Goal: Check status: Check status

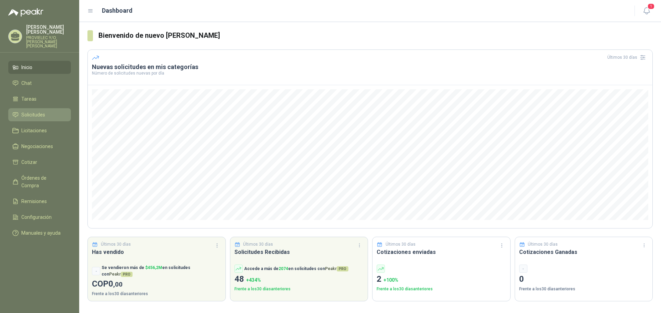
click at [37, 111] on span "Solicitudes" at bounding box center [33, 115] width 24 height 8
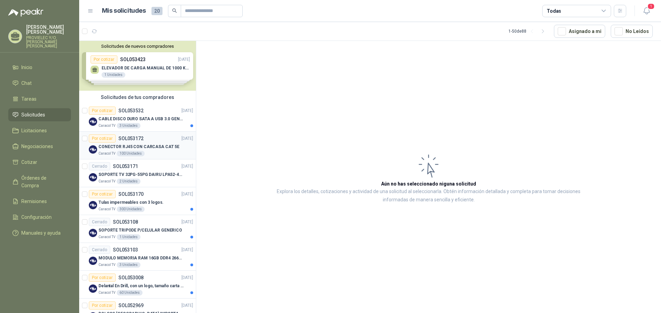
click at [147, 146] on p "CONECTOR RJ45 CON CARCASA CAT 5E" at bounding box center [138, 147] width 81 height 7
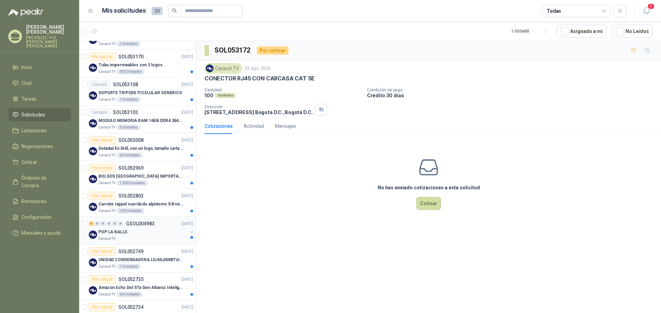
scroll to position [206, 0]
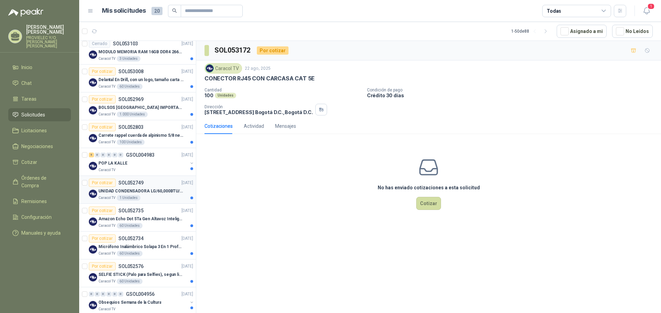
click at [154, 192] on p "UNIDAD CONDENSADORA LG/60,000BTU/220V/R410A: I" at bounding box center [141, 191] width 86 height 7
click at [252, 128] on div "Actividad" at bounding box center [254, 126] width 20 height 8
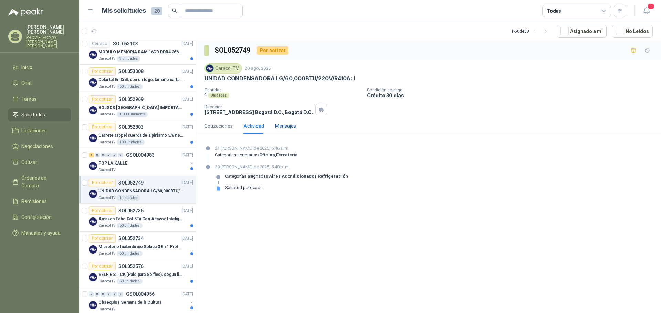
click at [280, 127] on div "Mensajes" at bounding box center [285, 126] width 21 height 8
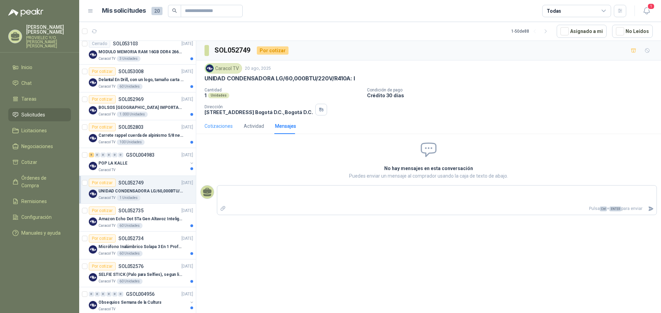
click at [218, 130] on div "Cotizaciones" at bounding box center [218, 126] width 28 height 16
